Goal: Check status: Check status

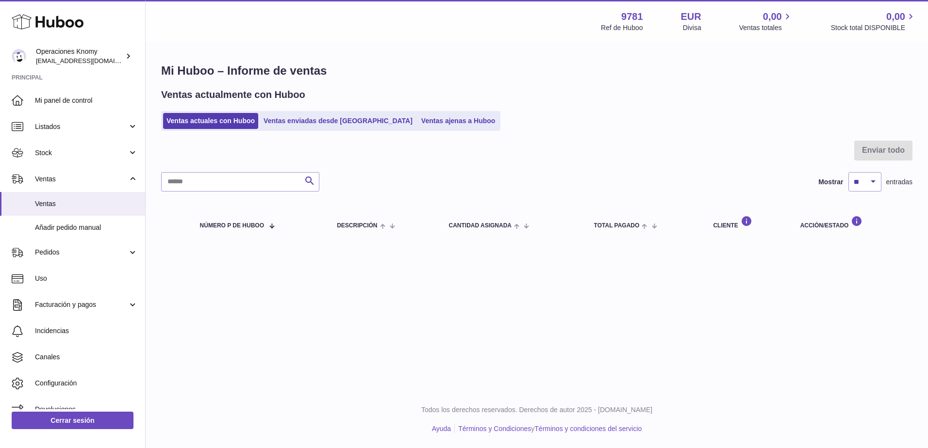
click at [803, 348] on div "Menú Huboo 9781 Ref de Huboo EUR Divisa 0,00 Ventas totales 0,00 Stock total DI…" at bounding box center [537, 195] width 782 height 391
click at [75, 185] on link "Ventas" at bounding box center [72, 179] width 145 height 26
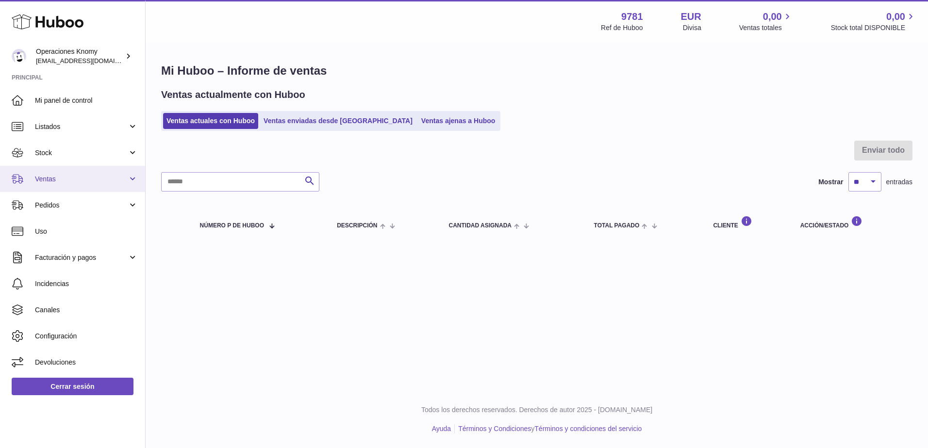
click at [77, 187] on link "Ventas" at bounding box center [72, 179] width 145 height 26
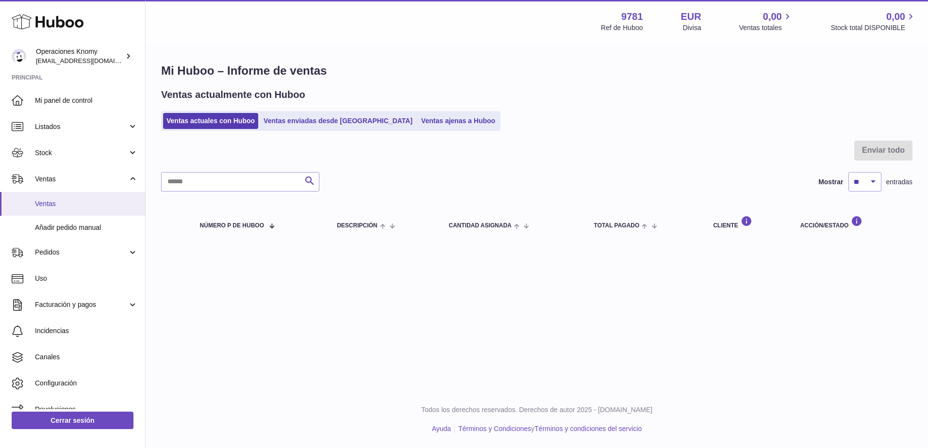
click at [75, 200] on span "Ventas" at bounding box center [86, 203] width 103 height 9
click at [298, 121] on link "Ventas enviadas desde [GEOGRAPHIC_DATA]" at bounding box center [338, 121] width 156 height 16
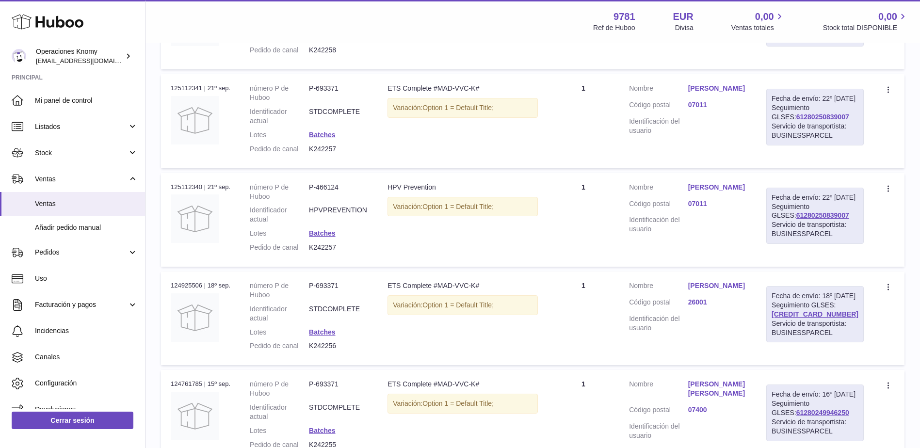
scroll to position [388, 0]
